Goal: Task Accomplishment & Management: Manage account settings

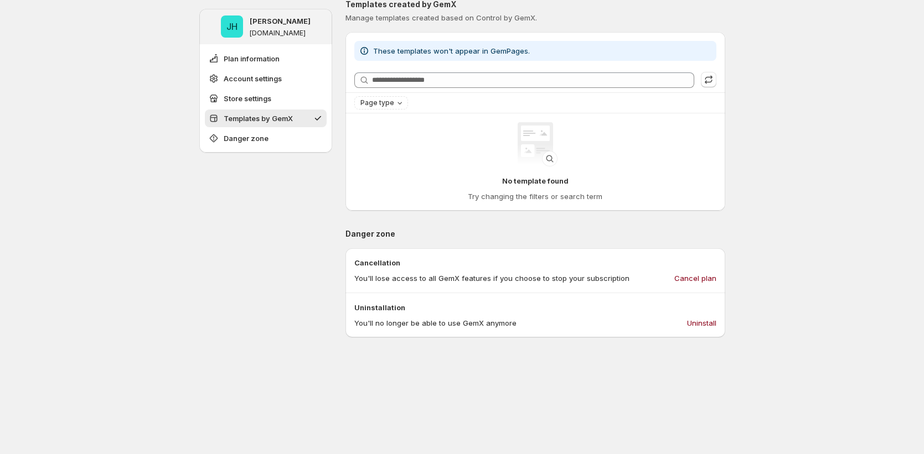
scroll to position [673, 0]
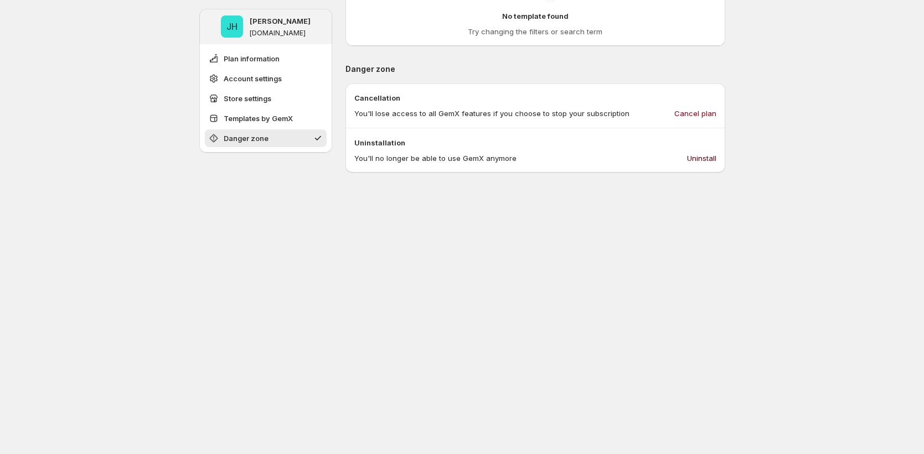
click at [701, 161] on span "Uninstall" at bounding box center [701, 158] width 29 height 11
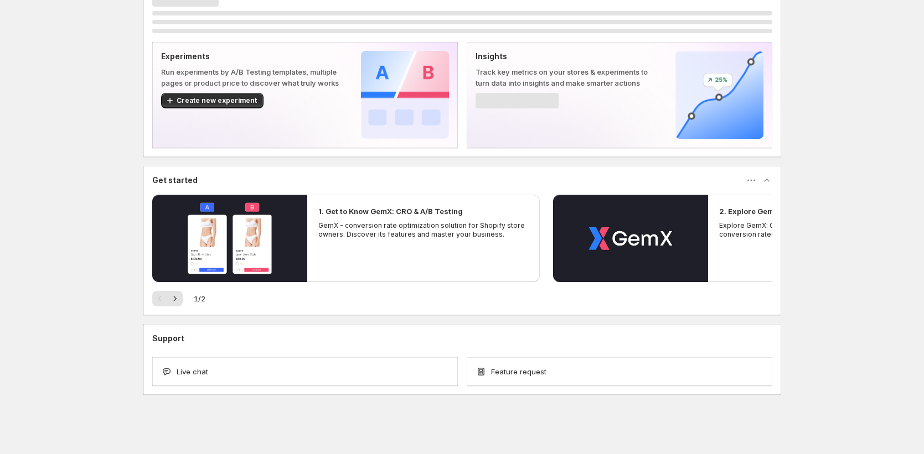
scroll to position [29, 0]
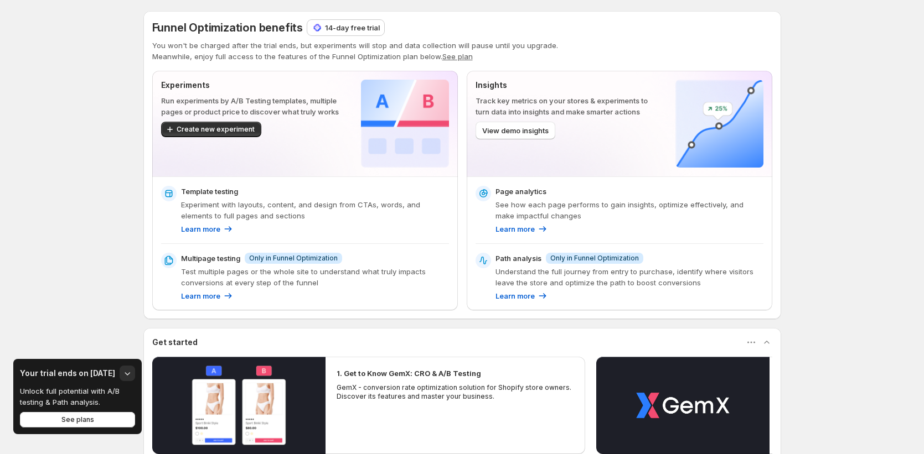
click at [459, 55] on button "See plan" at bounding box center [457, 56] width 30 height 9
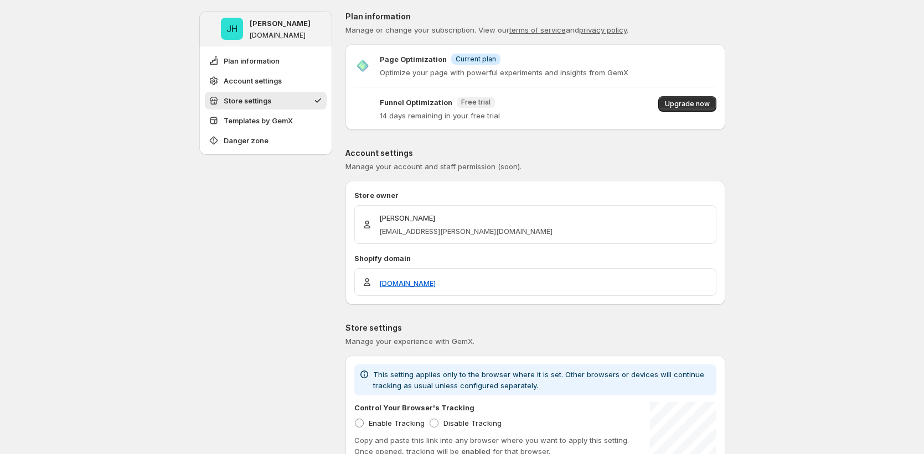
scroll to position [282, 0]
